Goal: Task Accomplishment & Management: Use online tool/utility

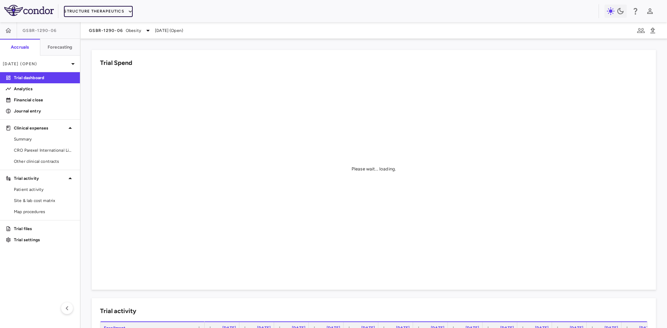
click at [114, 10] on button "Structure Therapeutics" at bounding box center [98, 11] width 69 height 11
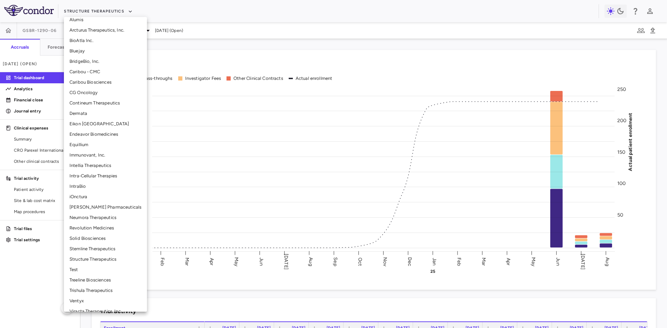
scroll to position [86, 0]
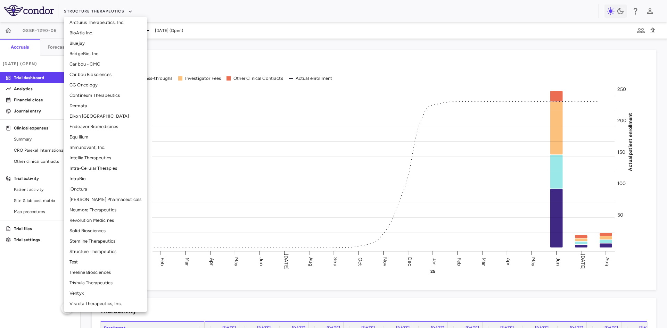
click at [83, 293] on li "Ventyx" at bounding box center [105, 293] width 83 height 10
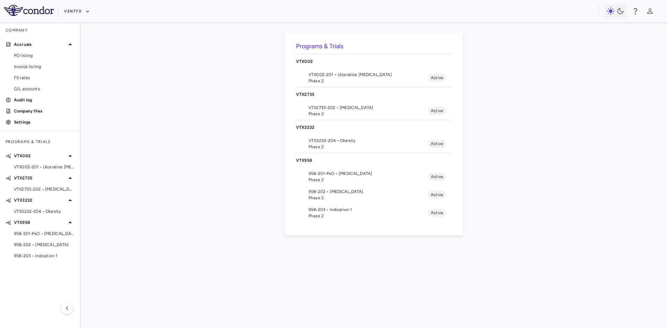
click at [347, 111] on span "Phase 2" at bounding box center [369, 114] width 120 height 6
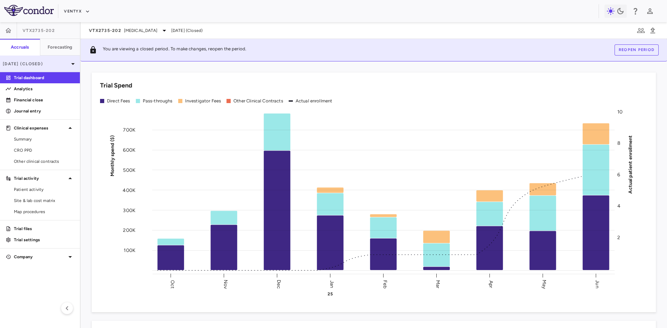
click at [51, 65] on p "Jun 2025 (Closed)" at bounding box center [36, 64] width 66 height 6
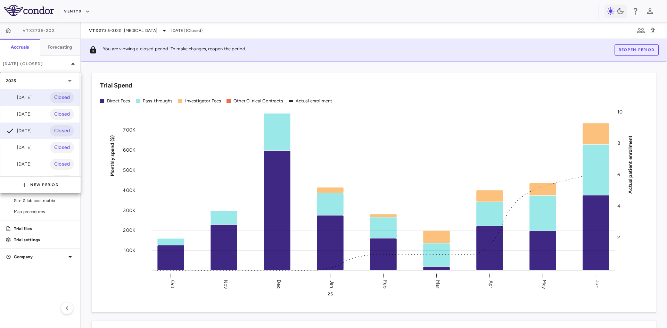
click at [32, 100] on div "Aug 2025" at bounding box center [19, 98] width 26 height 8
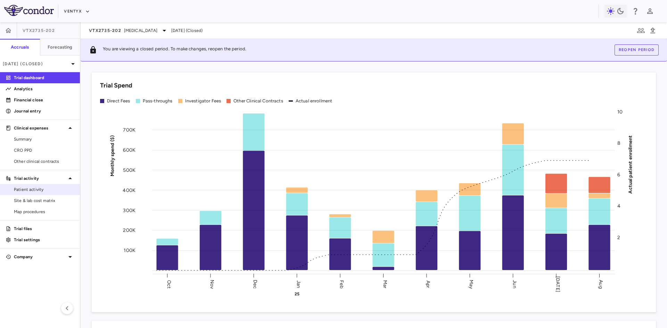
click at [34, 190] on span "Patient activity" at bounding box center [44, 190] width 60 height 6
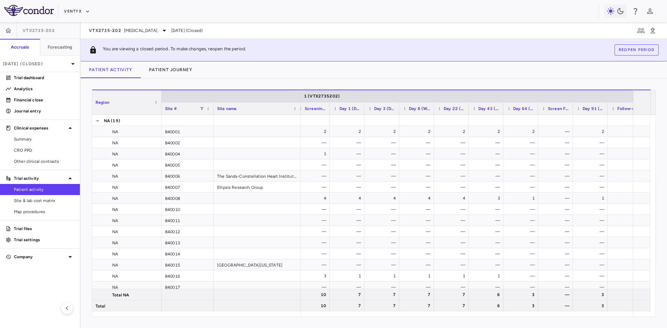
scroll to position [0, 710]
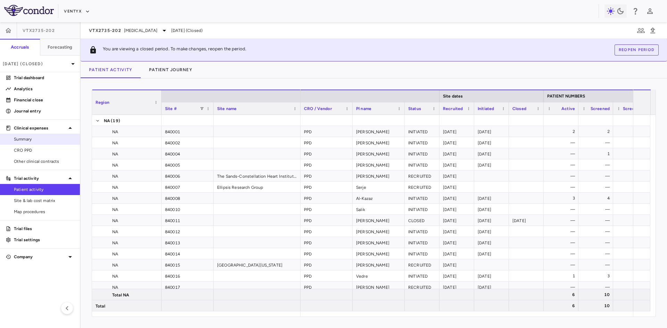
click at [28, 138] on span "Summary" at bounding box center [44, 139] width 60 height 6
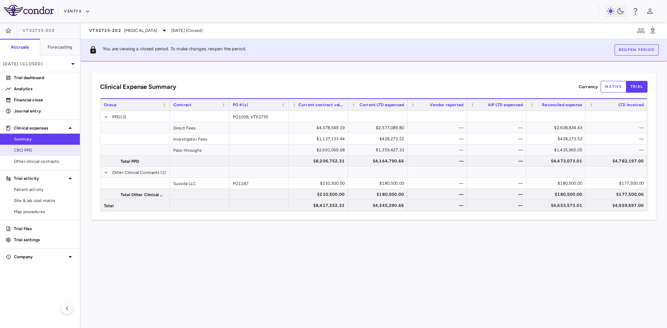
click at [30, 150] on span "CRO PPD" at bounding box center [44, 150] width 60 height 6
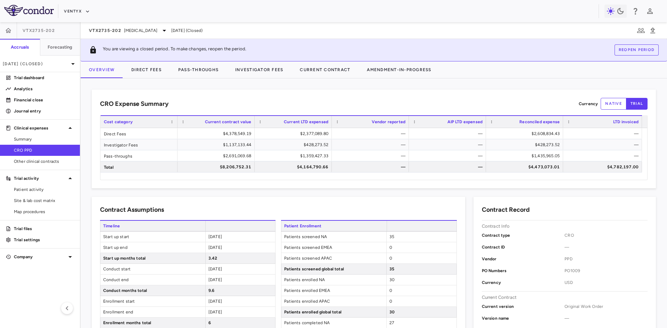
scroll to position [104, 0]
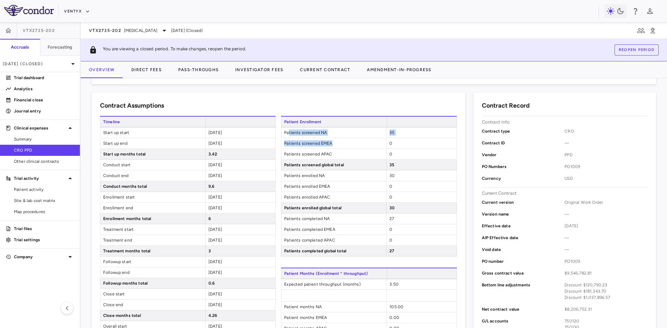
drag, startPoint x: 286, startPoint y: 133, endPoint x: 333, endPoint y: 139, distance: 46.6
click at [333, 139] on div "Patient Enrollment Patients screened NA 35 Patients screened EMEA 0 Patients sc…" at bounding box center [369, 186] width 176 height 141
click at [313, 151] on span "Patients screened APAC" at bounding box center [334, 154] width 105 height 10
drag, startPoint x: 325, startPoint y: 135, endPoint x: 371, endPoint y: 135, distance: 45.2
click at [371, 135] on span "Patients screened NA" at bounding box center [334, 133] width 105 height 10
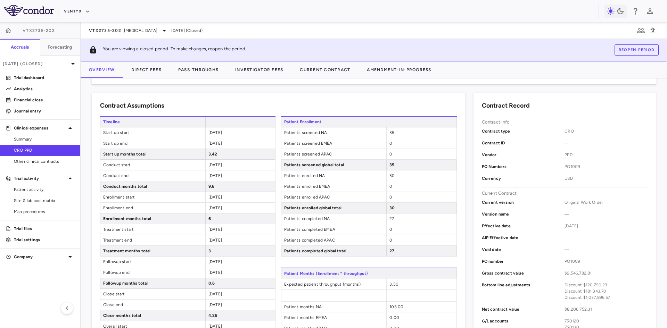
click at [332, 150] on span "Patients screened APAC" at bounding box center [334, 154] width 105 height 10
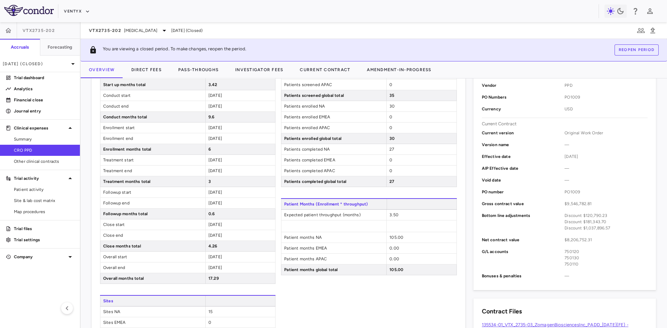
scroll to position [0, 0]
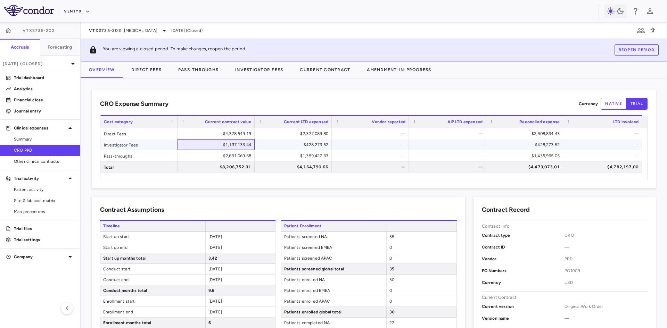
drag, startPoint x: 208, startPoint y: 145, endPoint x: 258, endPoint y: 149, distance: 49.9
click at [258, 149] on div "Investigator Fees $1,137,133.44 $428,273.52 — — $428,273.52 —" at bounding box center [371, 144] width 542 height 11
click at [48, 202] on span "Site & lab cost matrix" at bounding box center [44, 201] width 60 height 6
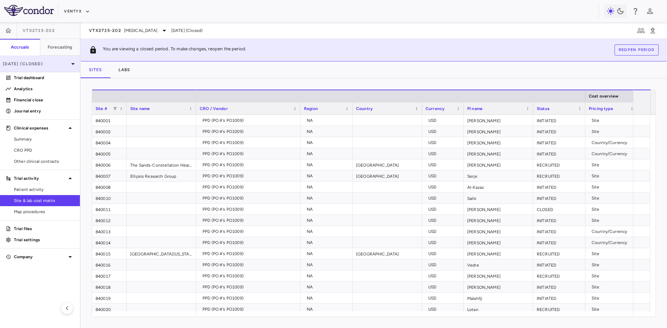
click at [70, 64] on icon at bounding box center [73, 64] width 8 height 8
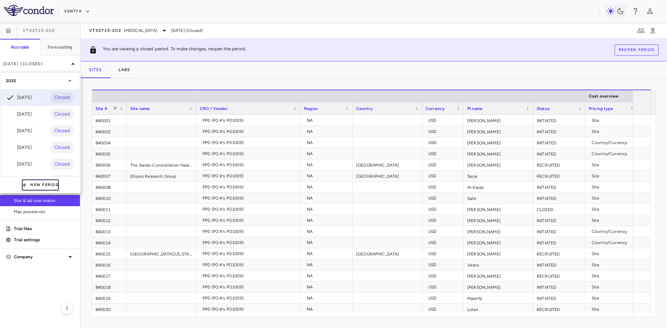
click at [51, 186] on button "New Period" at bounding box center [40, 185] width 37 height 11
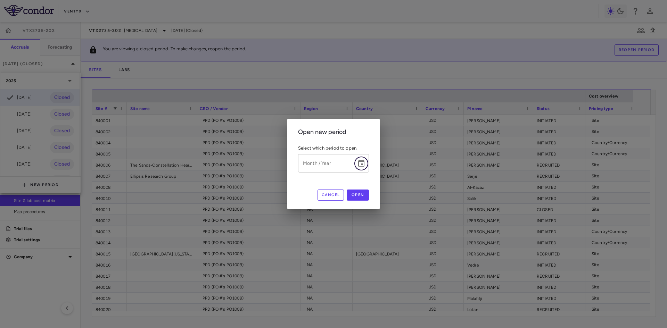
click at [363, 162] on icon "Choose date" at bounding box center [361, 164] width 8 height 8
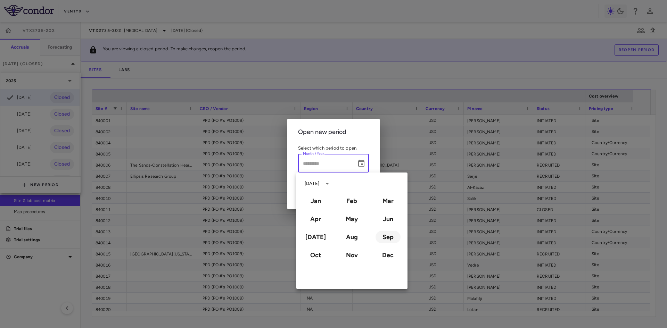
click at [386, 242] on button "Sep" at bounding box center [388, 237] width 25 height 13
type input "**********"
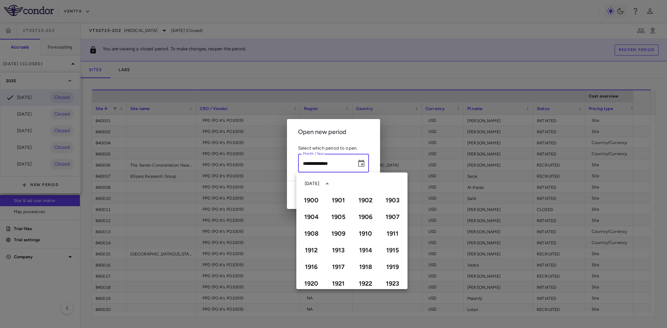
scroll to position [477, 0]
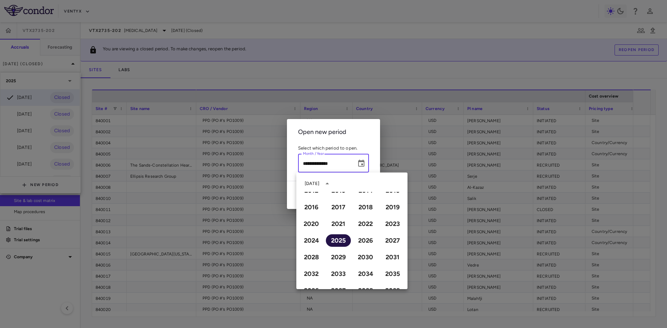
click at [337, 241] on button "2025" at bounding box center [338, 241] width 25 height 13
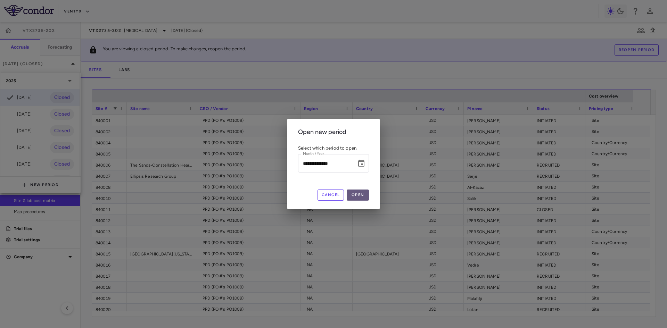
click at [369, 196] on button "Open" at bounding box center [358, 195] width 22 height 11
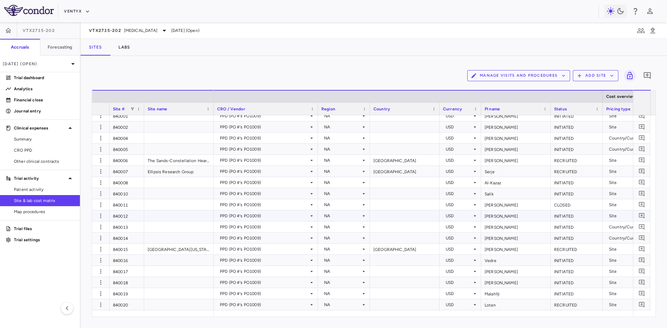
scroll to position [0, 0]
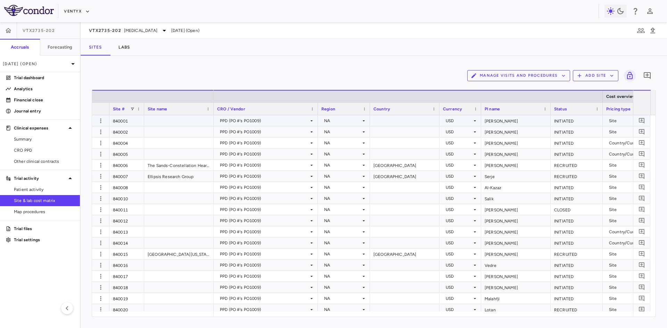
click at [234, 121] on div "PPD (PO #'s PO1009)" at bounding box center [264, 120] width 89 height 11
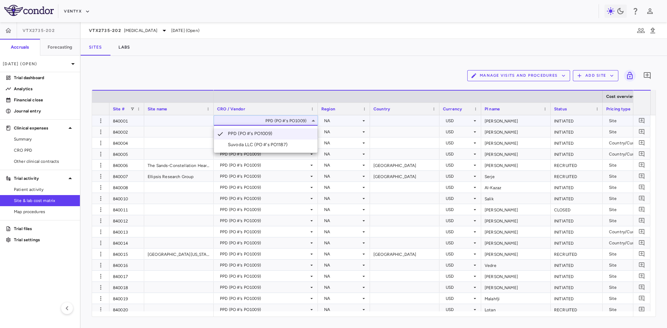
click at [296, 122] on div at bounding box center [333, 164] width 667 height 328
click at [240, 121] on div "PPD (PO #'s PO1009)" at bounding box center [264, 120] width 89 height 11
click at [240, 121] on div at bounding box center [333, 164] width 667 height 328
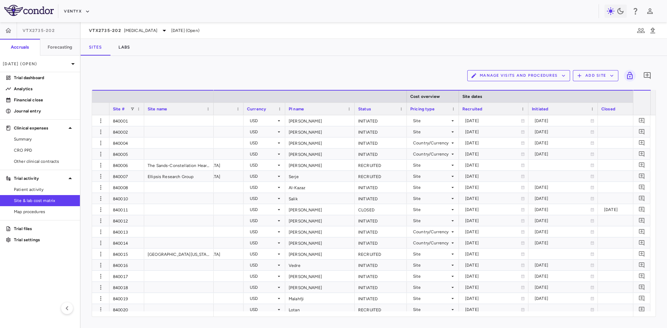
scroll to position [0, 200]
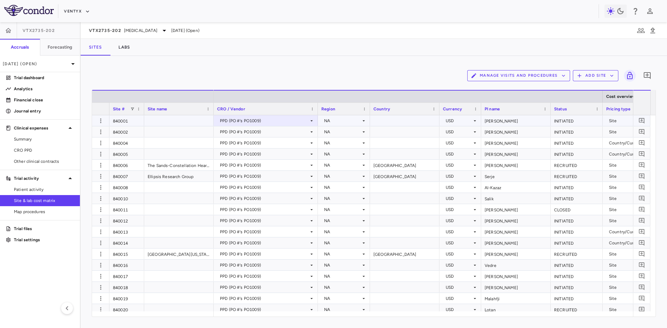
click at [127, 122] on div "840001" at bounding box center [126, 120] width 35 height 11
click at [102, 120] on icon "button" at bounding box center [100, 120] width 7 height 7
click at [137, 122] on div at bounding box center [333, 164] width 667 height 328
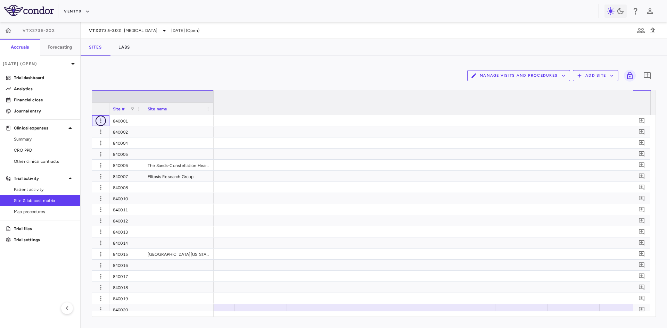
scroll to position [0, 0]
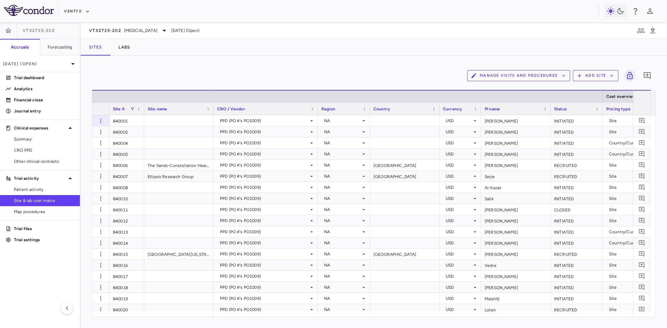
click at [131, 79] on div "Manage Visits and Procedures Add Site 0" at bounding box center [374, 75] width 564 height 17
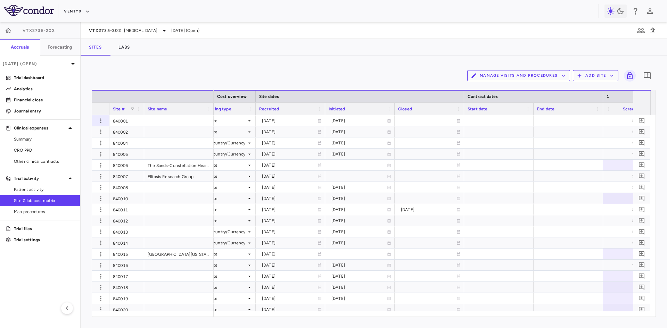
scroll to position [0, 443]
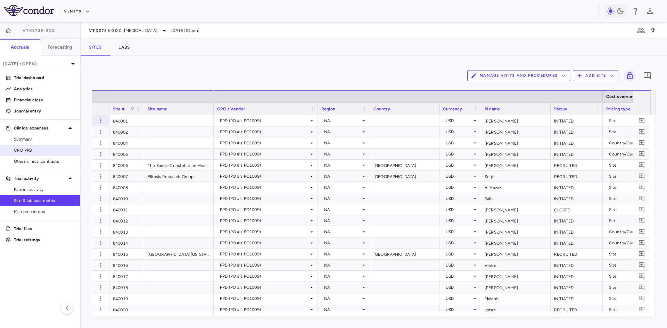
click at [24, 149] on span "CRO PPD" at bounding box center [44, 150] width 60 height 6
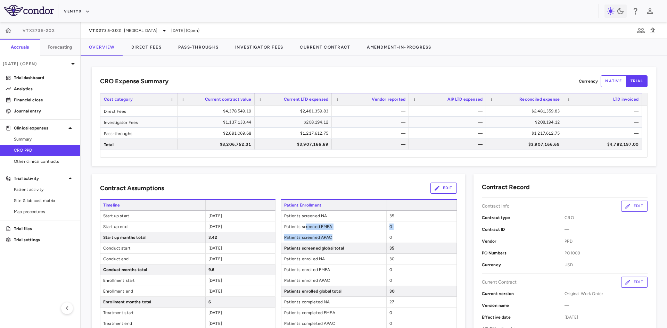
drag, startPoint x: 303, startPoint y: 228, endPoint x: 349, endPoint y: 240, distance: 46.7
click at [349, 240] on div "Patient Enrollment Patients screened NA 35 Patients screened EMEA 0 Patients sc…" at bounding box center [369, 270] width 176 height 141
click at [411, 237] on div "0" at bounding box center [422, 238] width 70 height 10
drag, startPoint x: 282, startPoint y: 216, endPoint x: 407, endPoint y: 217, distance: 125.5
click at [407, 217] on div "Patients screened NA 35" at bounding box center [369, 216] width 176 height 11
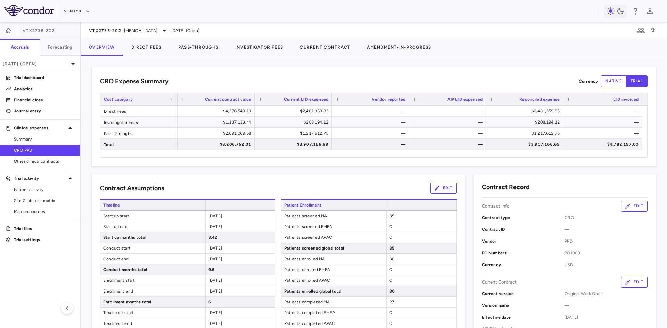
click at [312, 223] on span "Patients screened EMEA" at bounding box center [334, 227] width 105 height 10
click at [41, 163] on span "Other clinical contracts" at bounding box center [44, 161] width 60 height 6
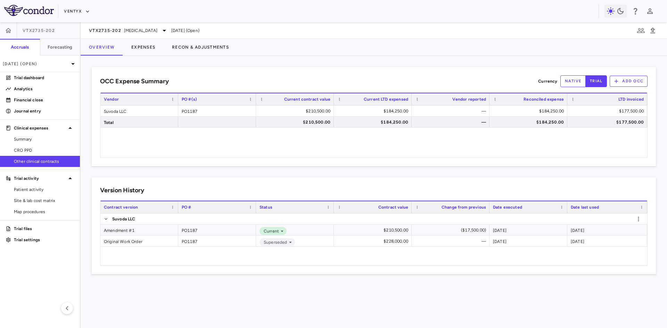
click at [185, 178] on div "Version History Contract_container_trace_id Drag here to set column labels Cont…" at bounding box center [374, 226] width 564 height 97
click at [32, 152] on span "CRO PPD" at bounding box center [44, 150] width 60 height 6
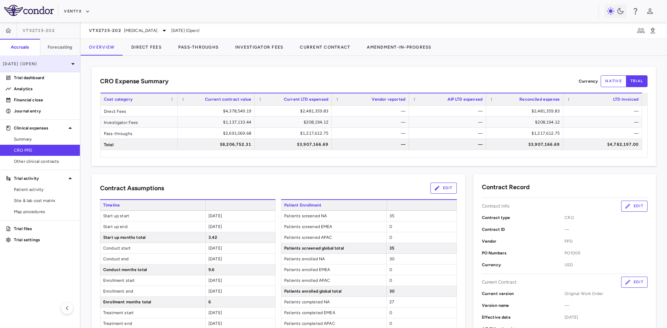
click at [32, 62] on p "Sep 2025 (Open)" at bounding box center [36, 64] width 66 height 6
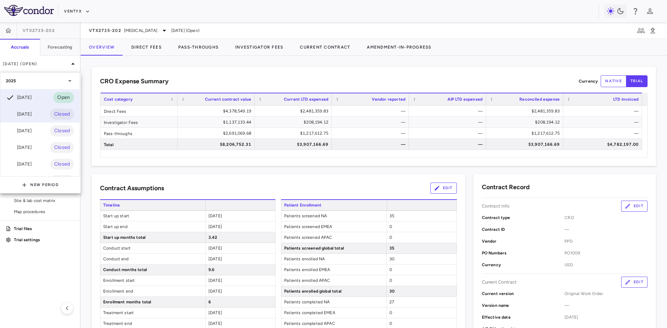
click at [32, 118] on div "Aug 2025" at bounding box center [19, 114] width 26 height 8
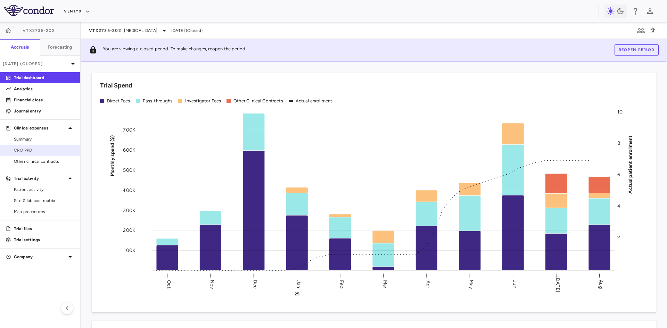
click at [41, 149] on span "CRO PPD" at bounding box center [44, 150] width 60 height 6
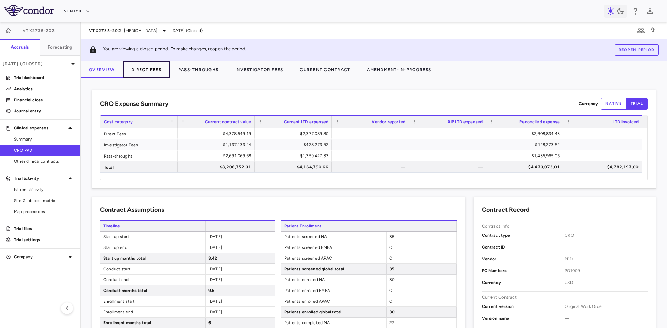
click at [146, 70] on button "Direct Fees" at bounding box center [146, 70] width 47 height 17
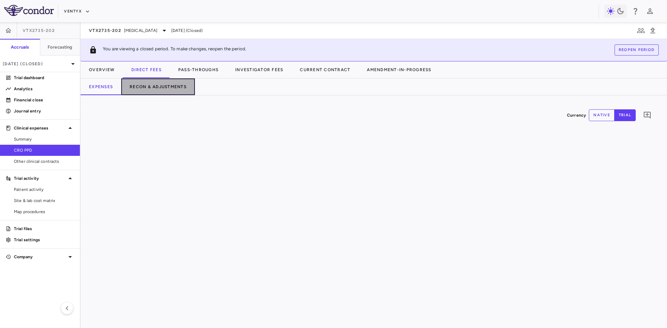
click at [165, 89] on button "Recon & Adjustments" at bounding box center [158, 87] width 74 height 17
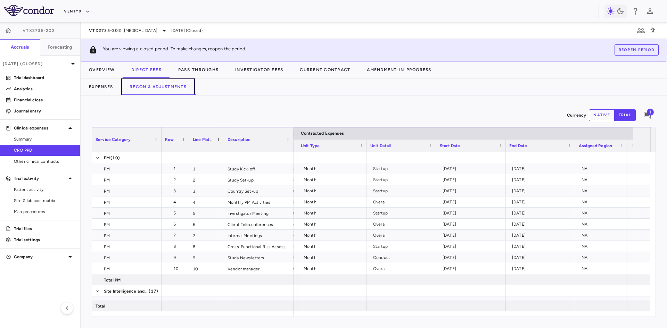
scroll to position [0, 588]
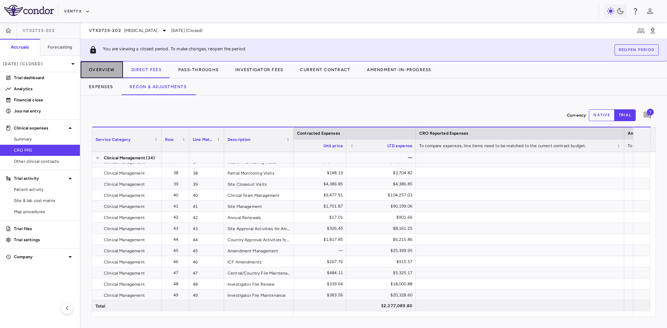
click at [97, 71] on button "Overview" at bounding box center [102, 70] width 42 height 17
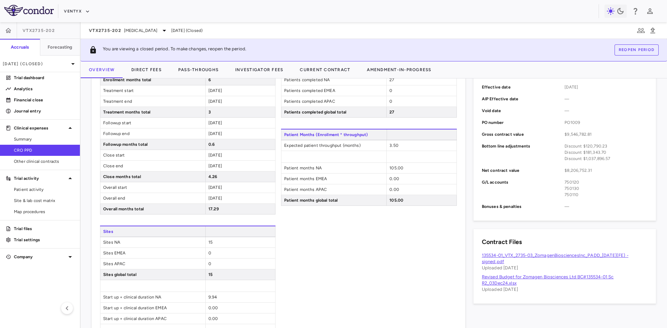
click at [547, 256] on link "135534-01_VTX_2735-03_ZomagenBiosciencesInc_PADD_04Dec24(FE) - signed.pdf" at bounding box center [555, 258] width 147 height 11
click at [146, 69] on button "Direct Fees" at bounding box center [146, 70] width 47 height 17
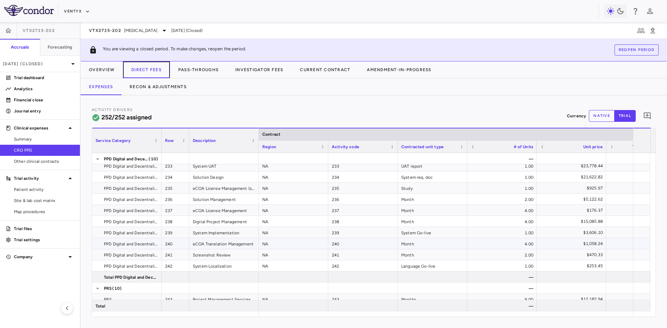
scroll to position [2884, 0]
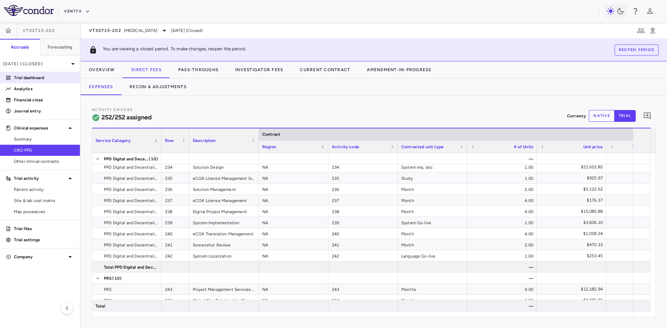
click at [31, 76] on p "Trial dashboard" at bounding box center [44, 78] width 60 height 6
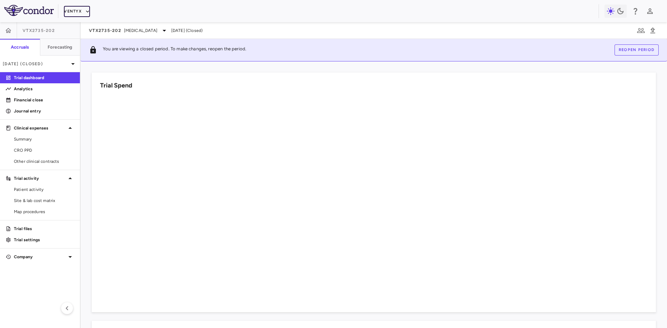
click at [77, 10] on button "Ventyx" at bounding box center [77, 11] width 26 height 11
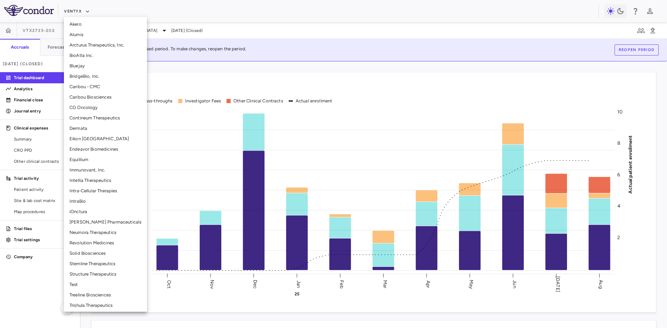
scroll to position [70, 0]
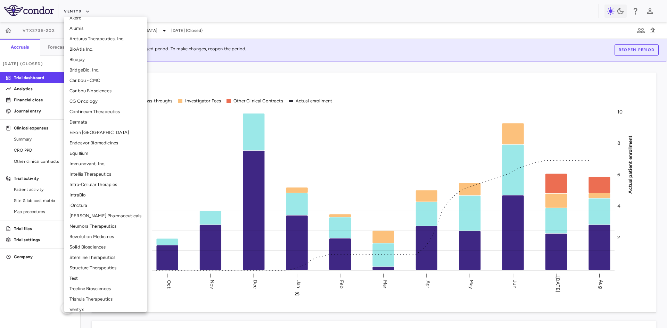
click at [102, 267] on li "Structure Therapeutics" at bounding box center [105, 268] width 83 height 10
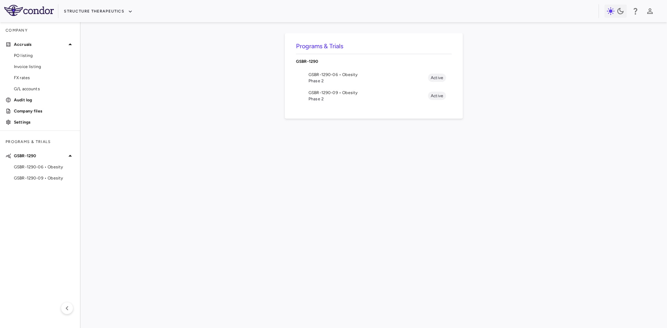
click at [342, 95] on span "GSBR-1290-09 • Obesity" at bounding box center [369, 93] width 120 height 6
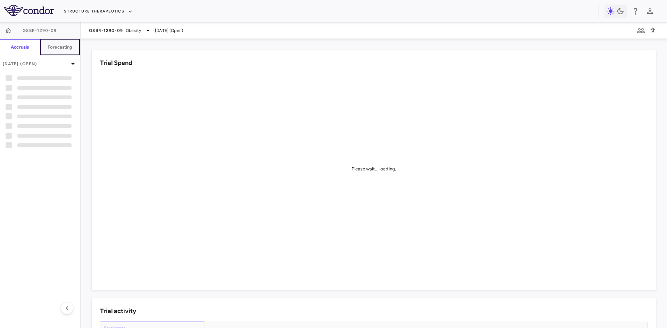
click at [70, 49] on h6 "Forecasting" at bounding box center [60, 47] width 25 height 6
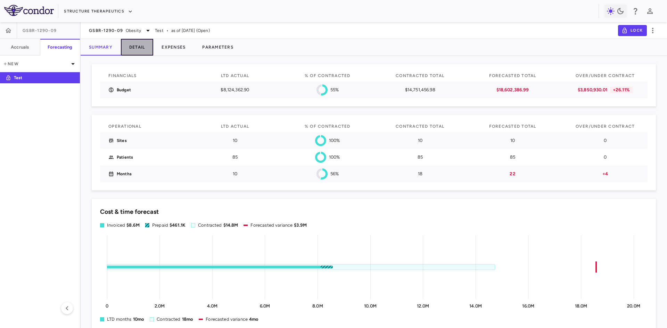
click at [140, 47] on button "Detail" at bounding box center [137, 47] width 33 height 17
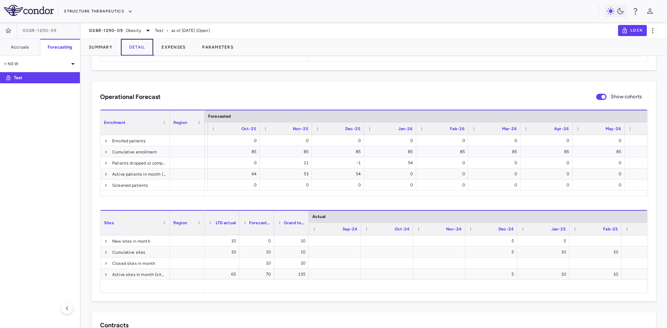
scroll to position [0, 774]
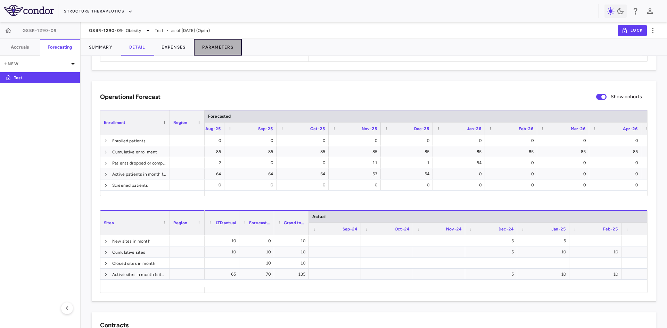
click at [214, 46] on button "Parameters" at bounding box center [218, 47] width 48 height 17
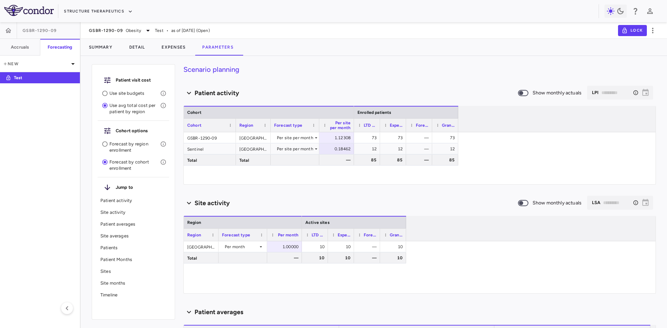
click at [116, 147] on p "Forecast by region enrollment" at bounding box center [134, 147] width 51 height 13
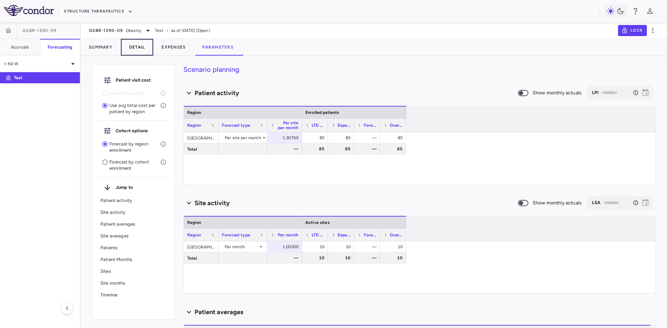
click at [138, 49] on button "Detail" at bounding box center [137, 47] width 33 height 17
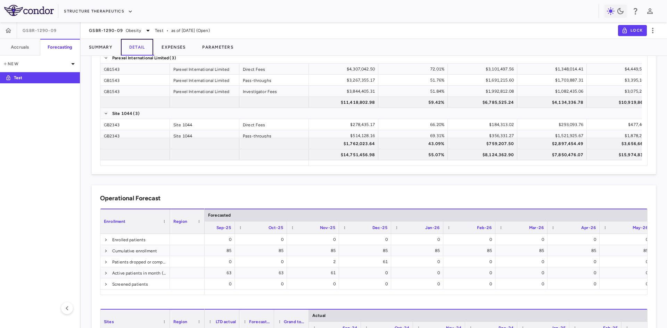
scroll to position [0, 751]
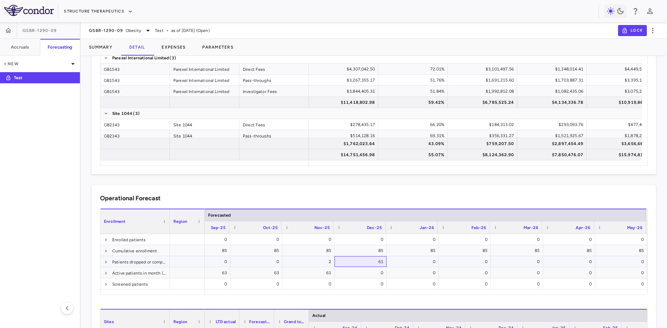
click at [352, 265] on div "61" at bounding box center [362, 262] width 42 height 11
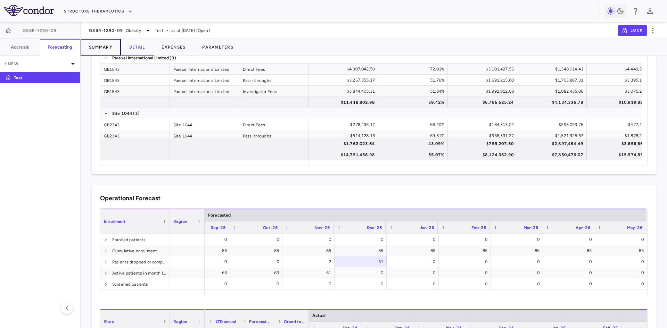
click at [99, 45] on button "Summary" at bounding box center [101, 47] width 40 height 17
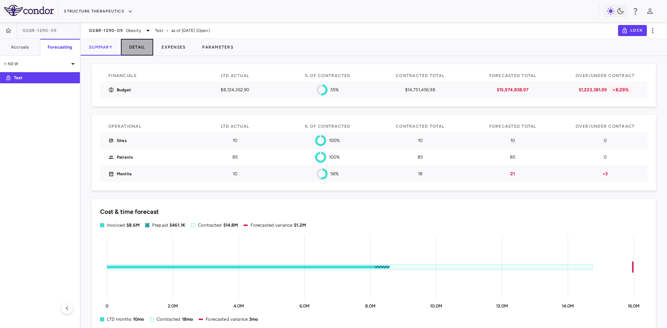
click at [139, 50] on button "Detail" at bounding box center [137, 47] width 33 height 17
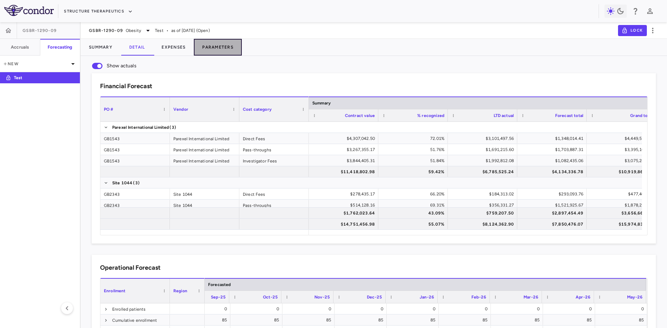
click at [223, 47] on button "Parameters" at bounding box center [218, 47] width 48 height 17
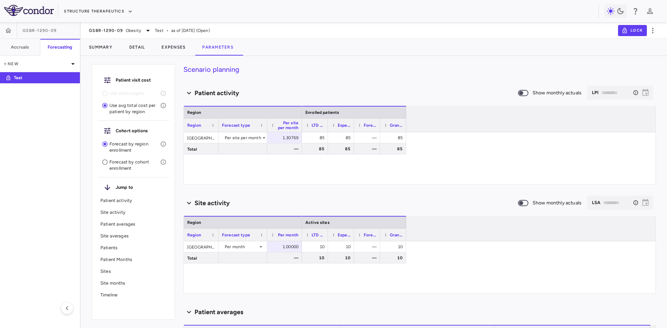
drag, startPoint x: 369, startPoint y: 163, endPoint x: 301, endPoint y: 188, distance: 72.1
click at [301, 188] on div "Scenario planning Patient activity Show monthly actuals ​ LPI ​ Drag here to se…" at bounding box center [420, 196] width 473 height 264
click at [320, 146] on div "85" at bounding box center [316, 149] width 16 height 11
click at [340, 151] on div "85" at bounding box center [342, 149] width 16 height 11
click at [322, 252] on div "10" at bounding box center [316, 247] width 16 height 11
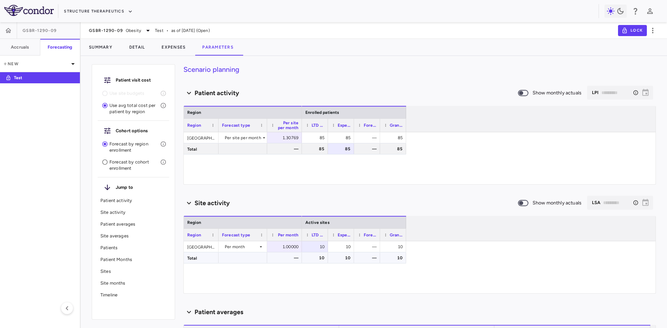
click at [343, 263] on div "10" at bounding box center [342, 258] width 16 height 11
click at [131, 47] on button "Detail" at bounding box center [137, 47] width 33 height 17
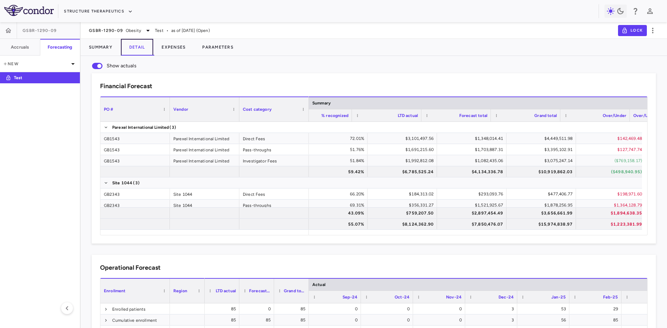
scroll to position [0, 96]
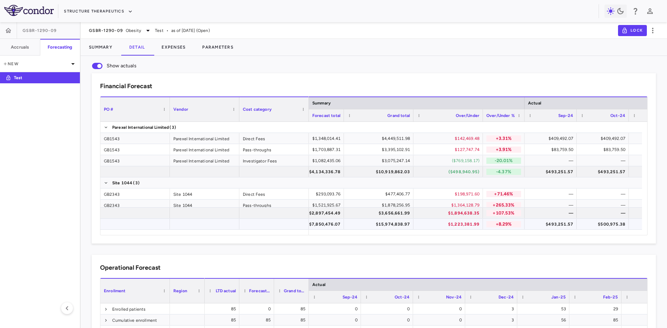
click at [452, 226] on div "$1,223,381.99" at bounding box center [450, 224] width 60 height 11
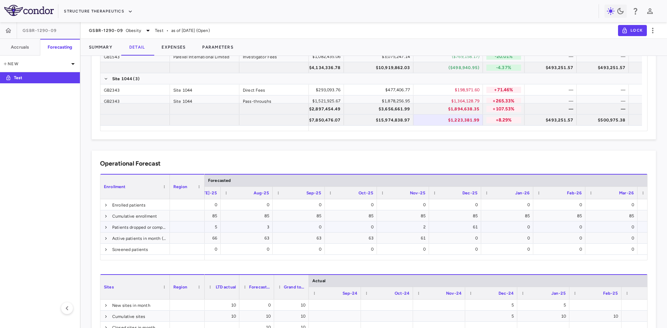
click at [410, 232] on div "2" at bounding box center [404, 227] width 42 height 11
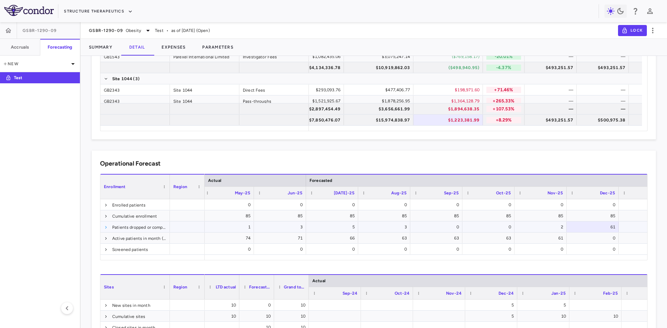
click at [106, 227] on span at bounding box center [106, 228] width 4 height 4
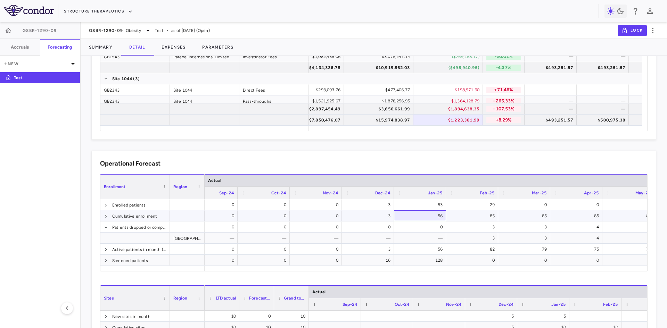
click at [430, 216] on div "56" at bounding box center [421, 216] width 42 height 11
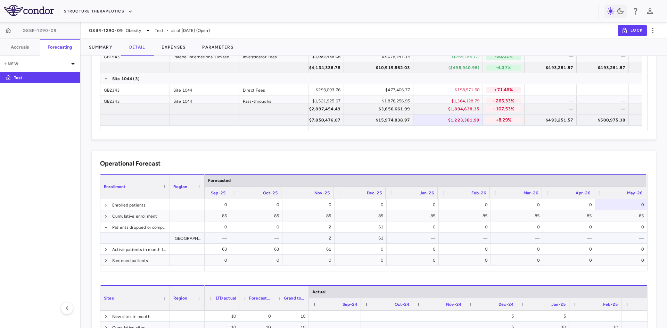
click at [188, 241] on div "[GEOGRAPHIC_DATA]" at bounding box center [187, 238] width 35 height 11
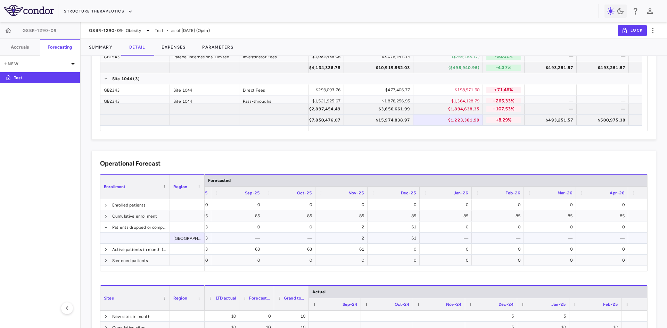
drag, startPoint x: 374, startPoint y: 234, endPoint x: 389, endPoint y: 236, distance: 15.4
click at [374, 235] on div "61" at bounding box center [393, 238] width 45 height 10
click at [348, 240] on div "2" at bounding box center [343, 238] width 42 height 11
click at [406, 240] on div "61" at bounding box center [395, 238] width 42 height 11
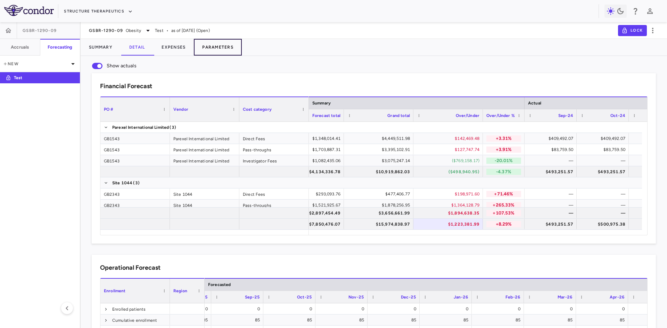
click at [223, 52] on button "Parameters" at bounding box center [218, 47] width 48 height 17
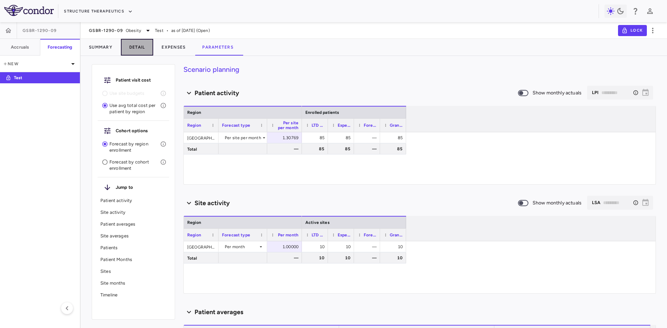
click at [133, 48] on button "Detail" at bounding box center [137, 47] width 33 height 17
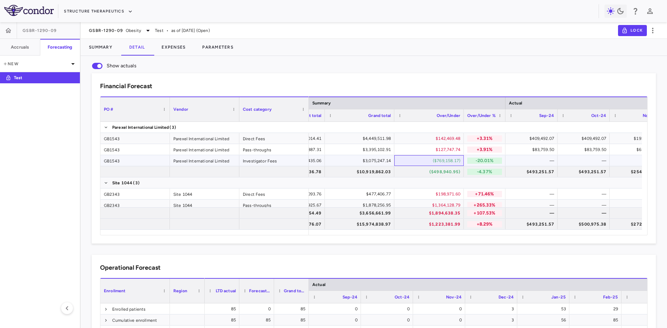
click at [447, 162] on div "($769,158.17)" at bounding box center [431, 160] width 60 height 11
click at [429, 195] on div "$198,971.60" at bounding box center [431, 194] width 60 height 11
click at [422, 157] on div "($769,158.17)" at bounding box center [431, 160] width 60 height 11
click at [332, 208] on div "$759,207.50 $2,897,454.49 $3,656,661.99 $1,894,638.35 +107.53% — — — — $8,124,3…" at bounding box center [371, 219] width 542 height 23
click at [442, 162] on div "($769,158.17)" at bounding box center [431, 160] width 60 height 11
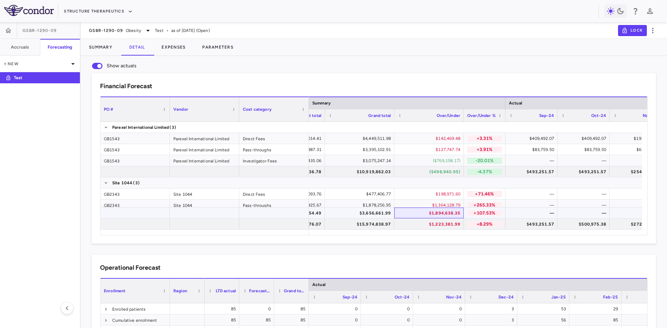
click at [438, 212] on div "$1,894,638.35" at bounding box center [431, 213] width 60 height 11
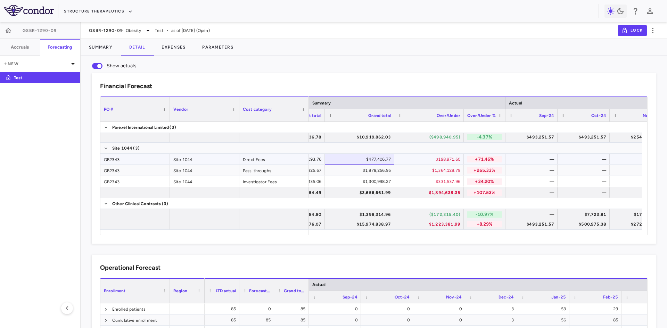
click at [370, 157] on div "$477,406.77" at bounding box center [361, 159] width 60 height 11
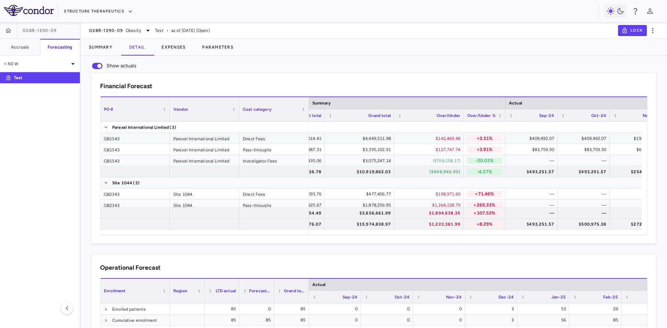
click at [442, 141] on div "$142,469.48" at bounding box center [431, 138] width 60 height 11
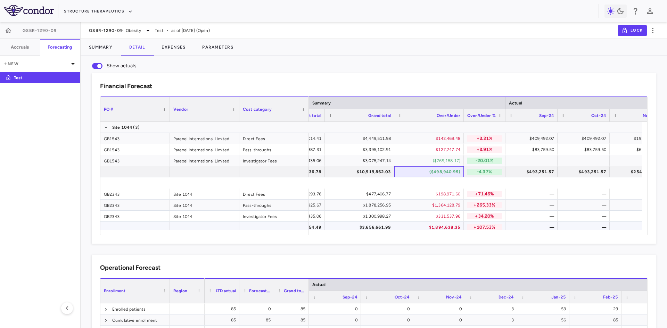
scroll to position [70, 0]
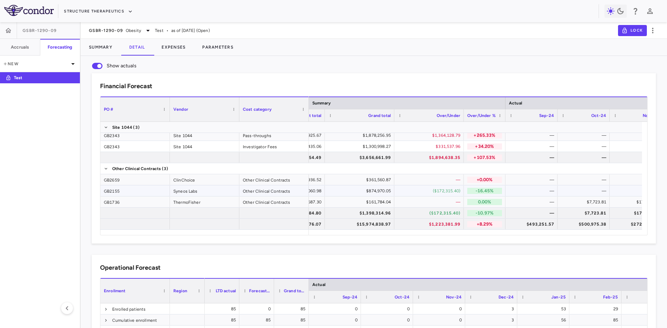
click at [444, 188] on div "($172,315.40)" at bounding box center [431, 191] width 60 height 11
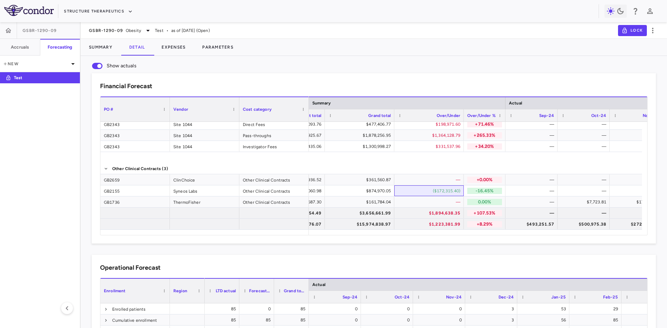
scroll to position [0, 0]
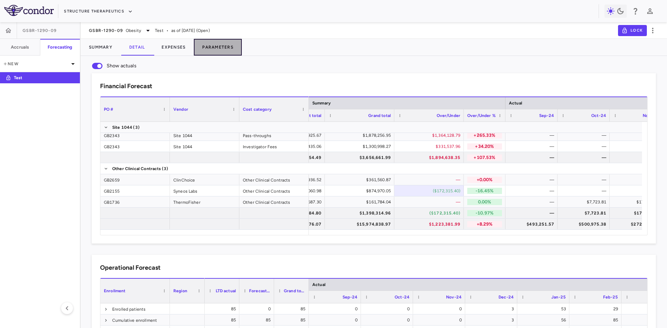
click at [218, 48] on button "Parameters" at bounding box center [218, 47] width 48 height 17
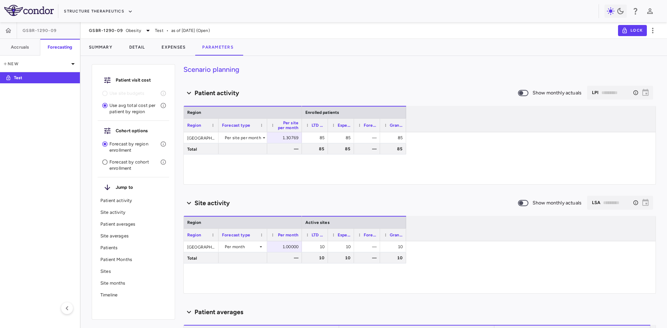
click at [132, 165] on p "Forecast by cohort enrollment" at bounding box center [134, 165] width 51 height 13
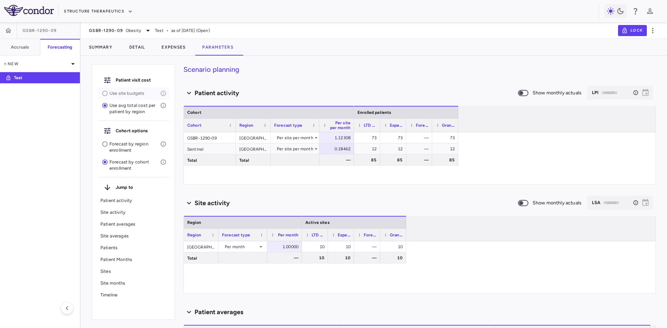
click at [119, 94] on p "Use site budgets" at bounding box center [134, 93] width 51 height 6
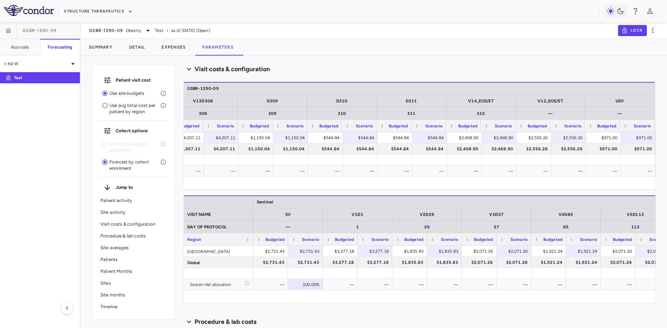
scroll to position [278, 0]
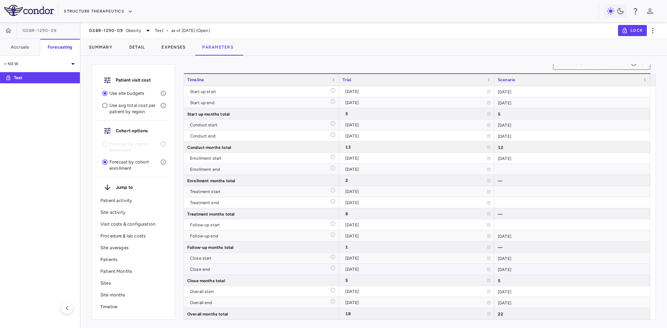
click at [519, 268] on div "[DATE]" at bounding box center [573, 269] width 156 height 11
click at [358, 313] on div "18" at bounding box center [416, 314] width 141 height 11
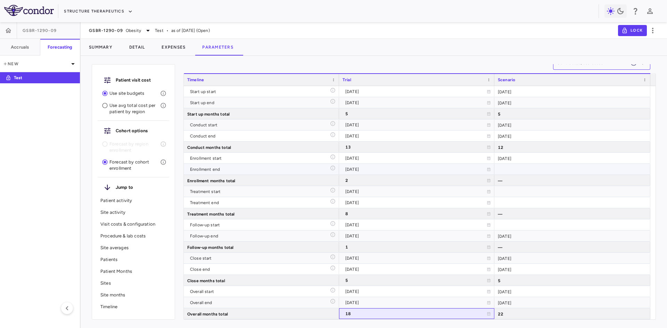
scroll to position [1393, 0]
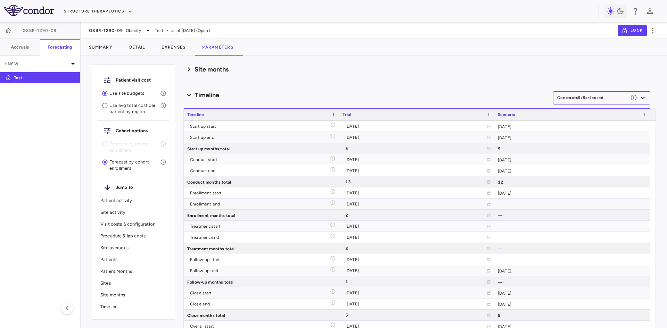
click at [641, 98] on icon "button" at bounding box center [643, 98] width 4 height 2
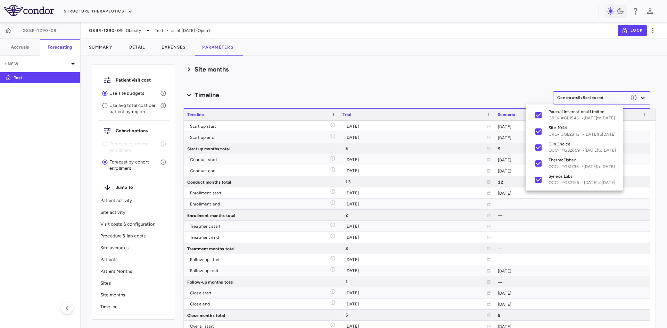
click at [262, 231] on div at bounding box center [333, 164] width 667 height 328
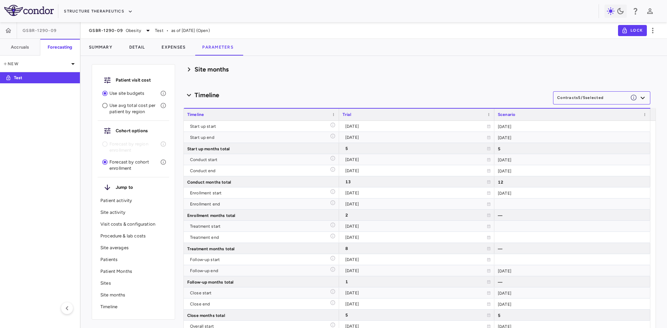
click at [641, 96] on icon "button" at bounding box center [643, 98] width 8 height 8
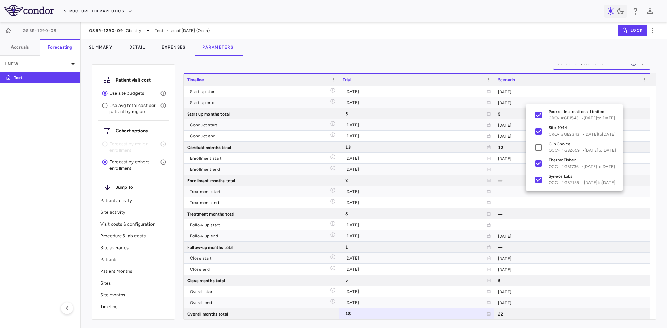
scroll to position [1334, 0]
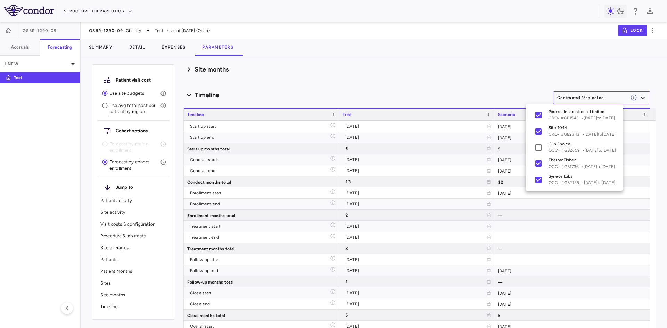
click at [379, 86] on div at bounding box center [333, 164] width 667 height 328
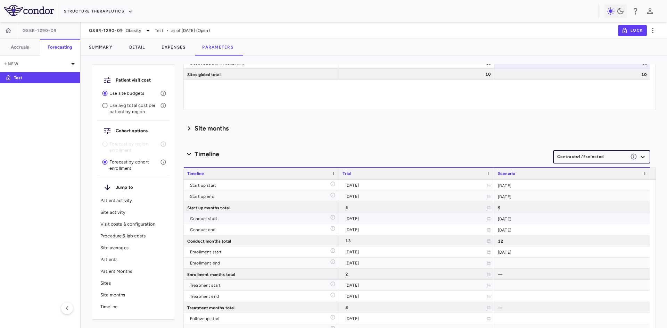
scroll to position [1393, 0]
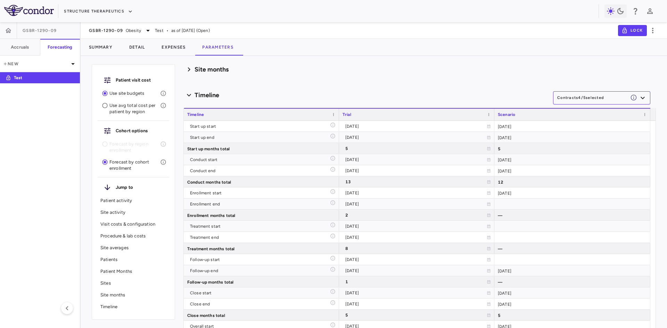
click at [603, 99] on button "Contracts 4 / 5 selected" at bounding box center [601, 97] width 97 height 13
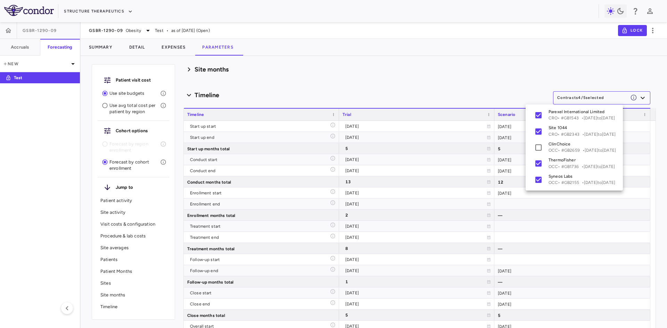
click at [318, 85] on div at bounding box center [333, 164] width 667 height 328
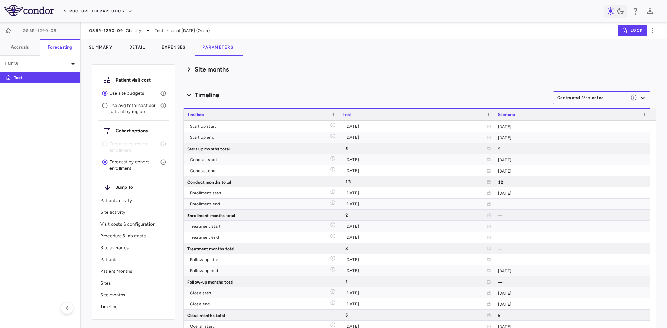
click at [615, 100] on button "Contracts 4 / 5 selected" at bounding box center [601, 97] width 97 height 13
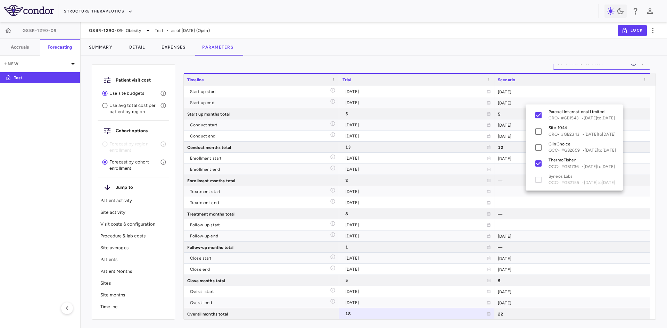
scroll to position [1334, 0]
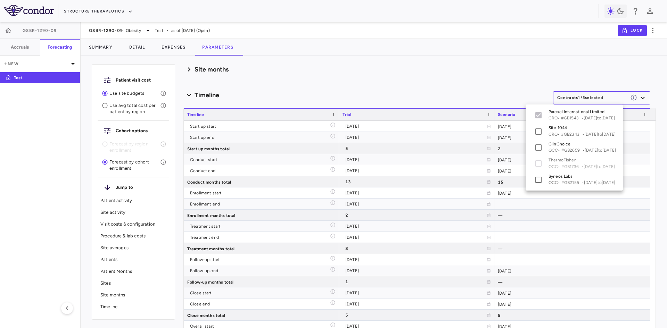
click at [364, 73] on div at bounding box center [333, 164] width 667 height 328
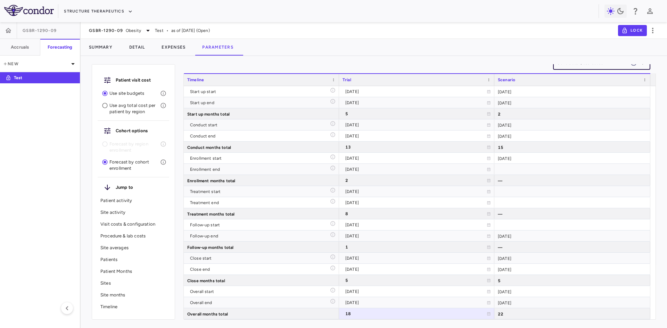
scroll to position [1393, 0]
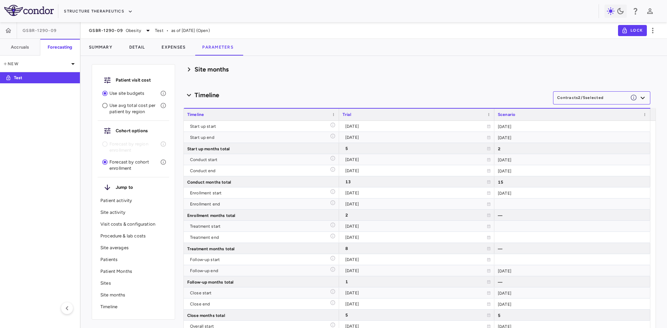
click at [596, 95] on button "Contracts 2 / 5 selected" at bounding box center [601, 97] width 97 height 13
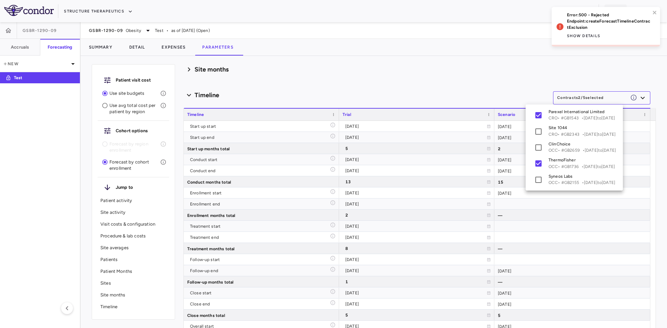
click at [359, 84] on div at bounding box center [333, 164] width 667 height 328
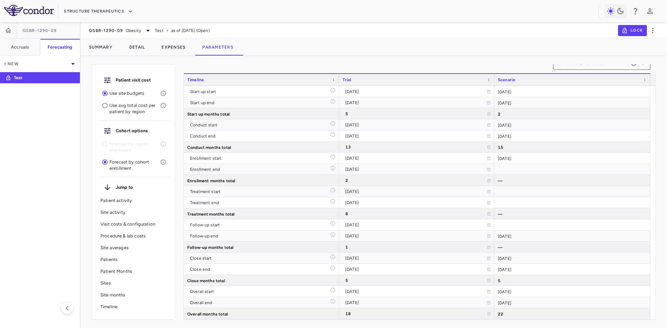
scroll to position [1393, 0]
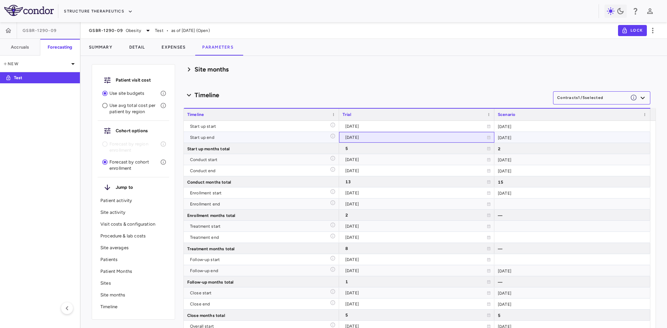
click at [489, 137] on icon at bounding box center [489, 138] width 4 height 4
click at [332, 158] on icon "Based off ClinChoice (OCC)" at bounding box center [333, 159] width 6 height 6
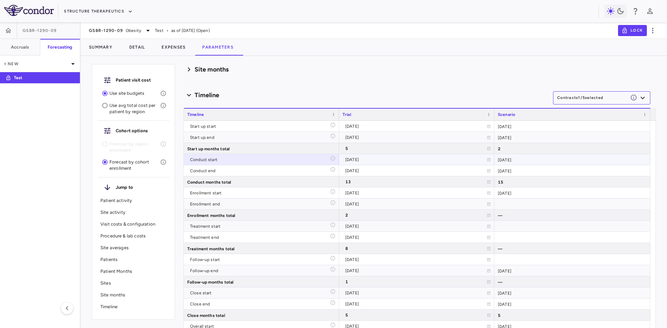
click at [394, 162] on div "[DATE]" at bounding box center [416, 159] width 141 height 11
click at [641, 96] on icon "button" at bounding box center [643, 98] width 8 height 8
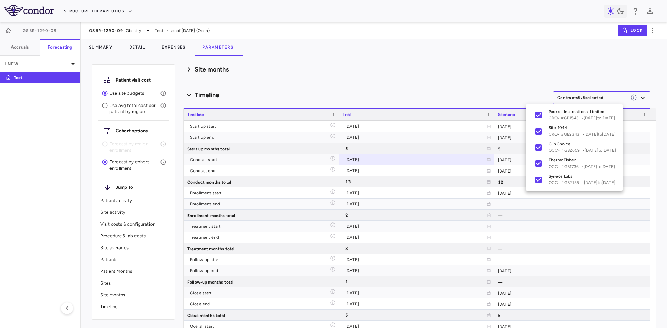
scroll to position [1334, 0]
drag, startPoint x: 607, startPoint y: 99, endPoint x: 585, endPoint y: 94, distance: 22.2
click at [607, 99] on div at bounding box center [333, 164] width 667 height 328
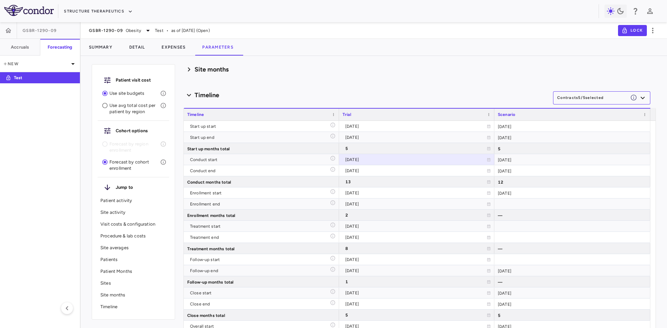
click at [324, 96] on div "Timeline" at bounding box center [369, 95] width 370 height 9
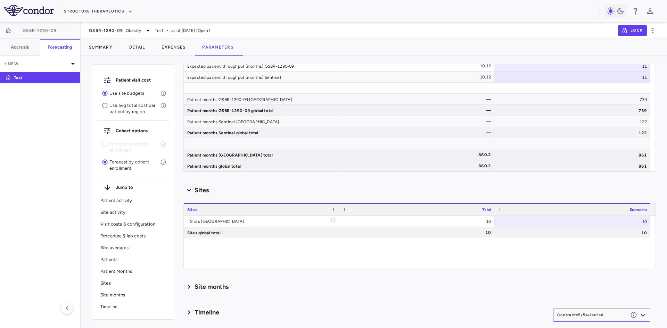
scroll to position [1175, 0]
click at [204, 314] on h6 "Timeline" at bounding box center [207, 312] width 25 height 9
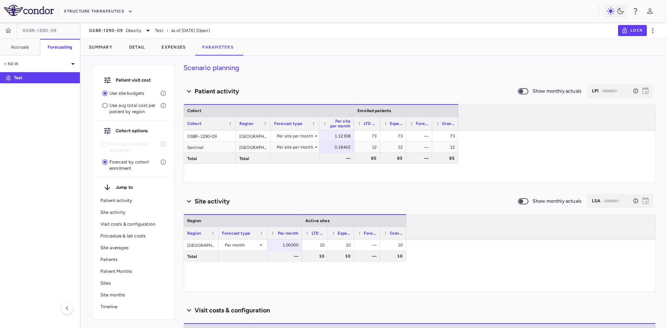
scroll to position [0, 0]
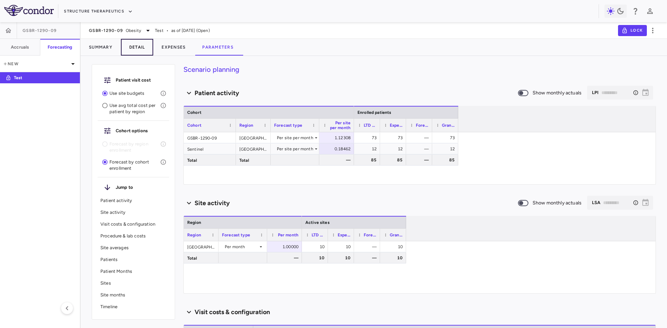
click at [137, 46] on button "Detail" at bounding box center [137, 47] width 33 height 17
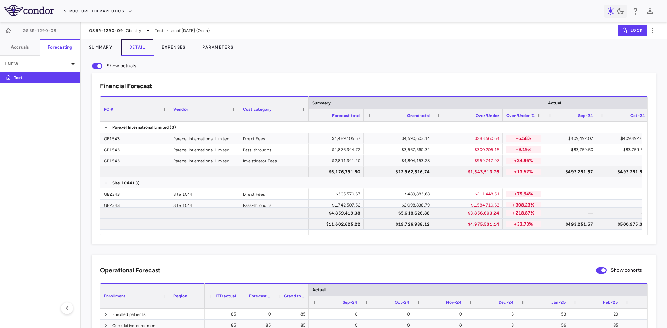
scroll to position [0, 225]
click at [492, 222] on div "$4,975,531.14" at bounding box center [468, 224] width 60 height 11
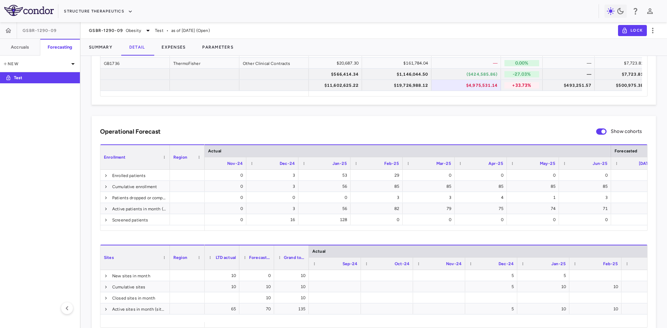
scroll to position [0, 0]
click at [500, 199] on div "-1" at bounding box center [487, 197] width 42 height 11
click at [107, 198] on span at bounding box center [106, 198] width 4 height 4
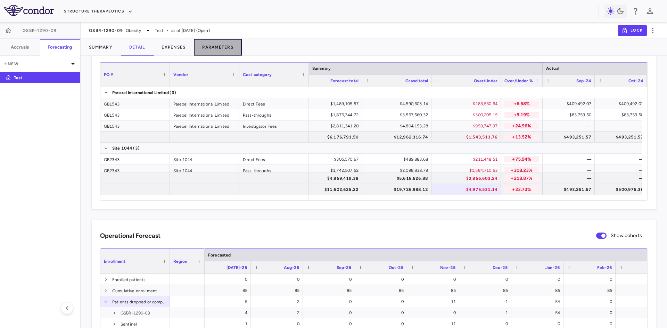
click at [229, 49] on button "Parameters" at bounding box center [218, 47] width 48 height 17
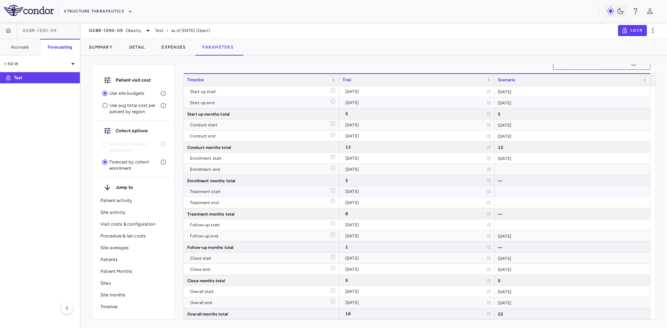
scroll to position [1393, 0]
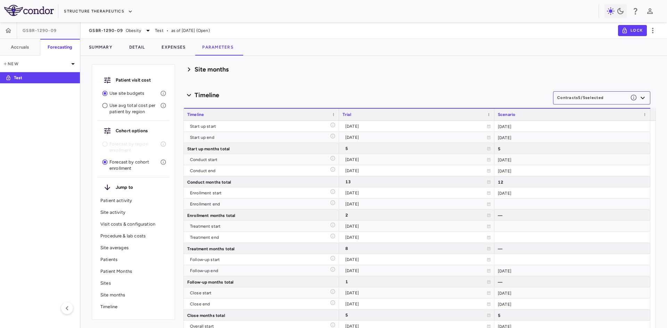
click at [593, 101] on button "Contracts 5 / 5 selected" at bounding box center [601, 97] width 97 height 13
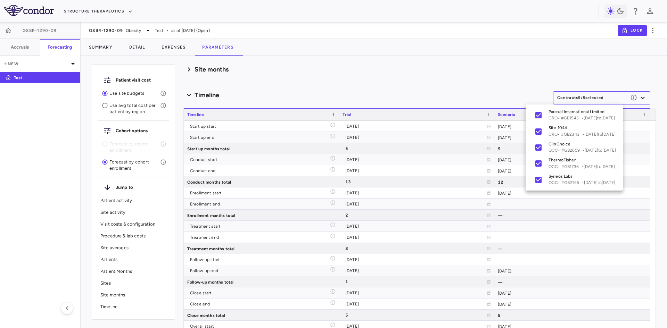
click at [609, 99] on div at bounding box center [333, 164] width 667 height 328
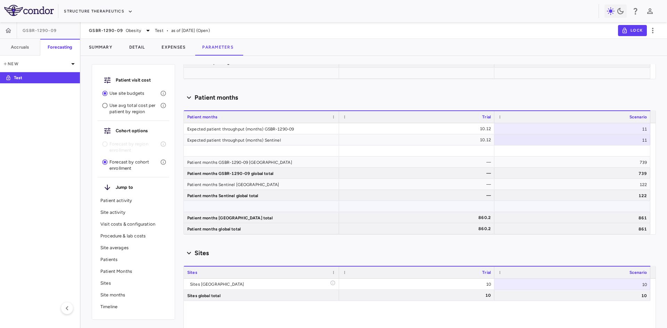
scroll to position [0, 0]
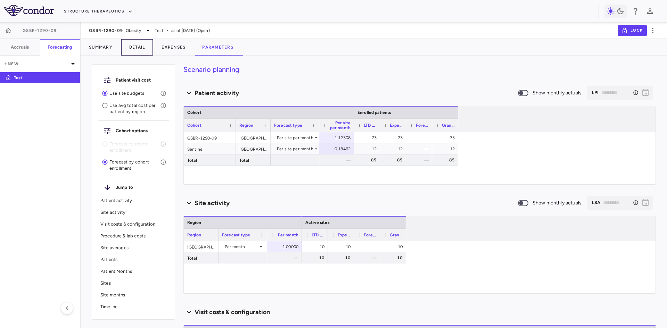
click at [137, 46] on button "Detail" at bounding box center [137, 47] width 33 height 17
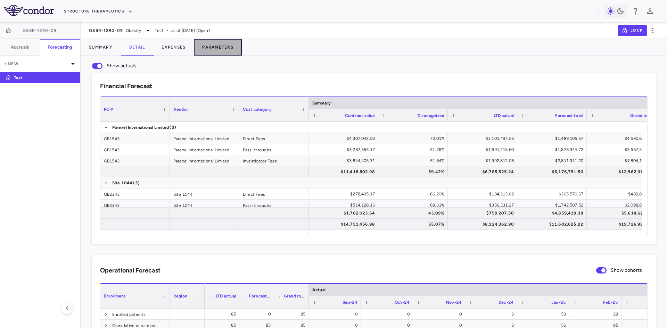
click at [219, 45] on button "Parameters" at bounding box center [218, 47] width 48 height 17
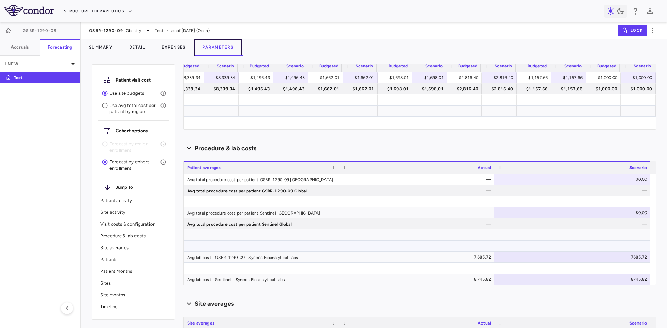
scroll to position [660, 0]
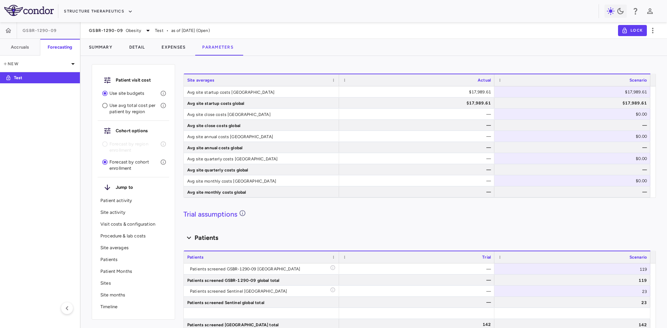
drag, startPoint x: 119, startPoint y: 200, endPoint x: 123, endPoint y: 220, distance: 20.7
click at [119, 200] on p "Patient activity" at bounding box center [133, 201] width 66 height 6
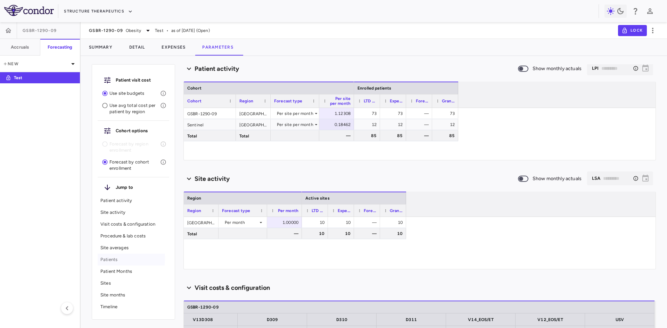
click at [117, 259] on p "Patients" at bounding box center [133, 260] width 66 height 6
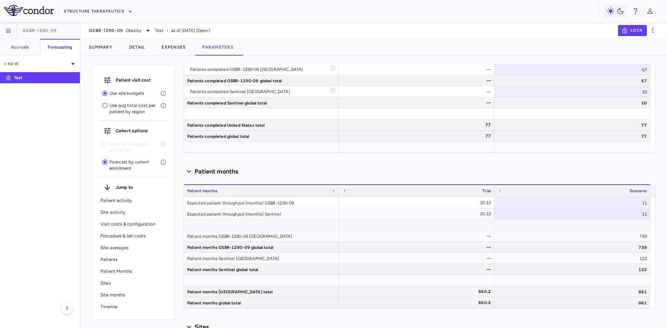
scroll to position [1073, 0]
